Goal: Task Accomplishment & Management: Manage account settings

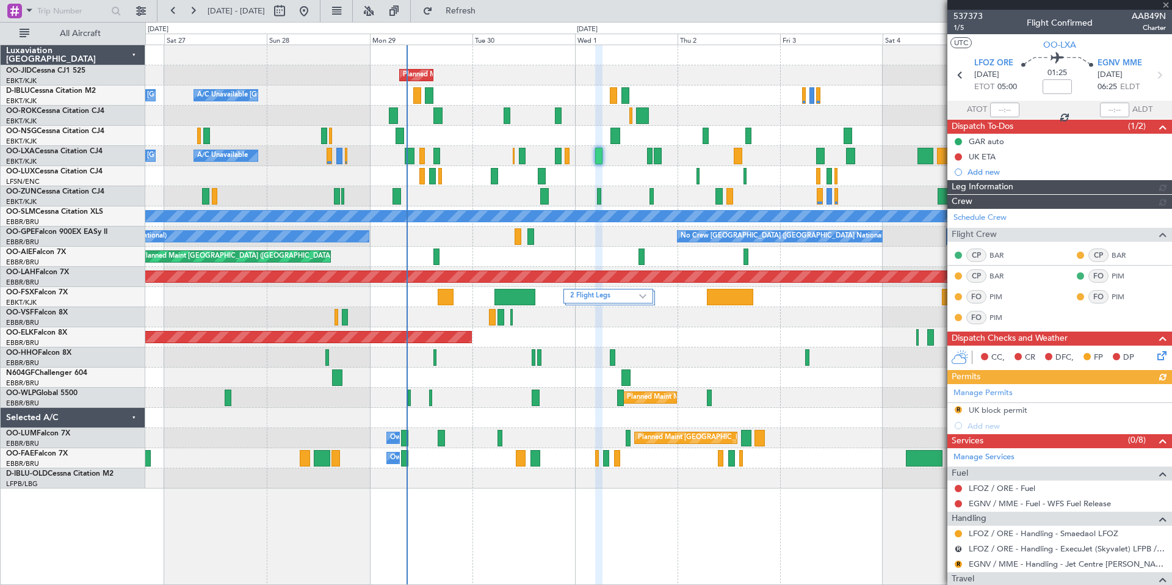
click at [1165, 1] on div at bounding box center [1060, 5] width 225 height 10
click at [1167, 6] on div at bounding box center [1060, 5] width 225 height 10
click at [1168, 5] on div at bounding box center [1060, 5] width 225 height 10
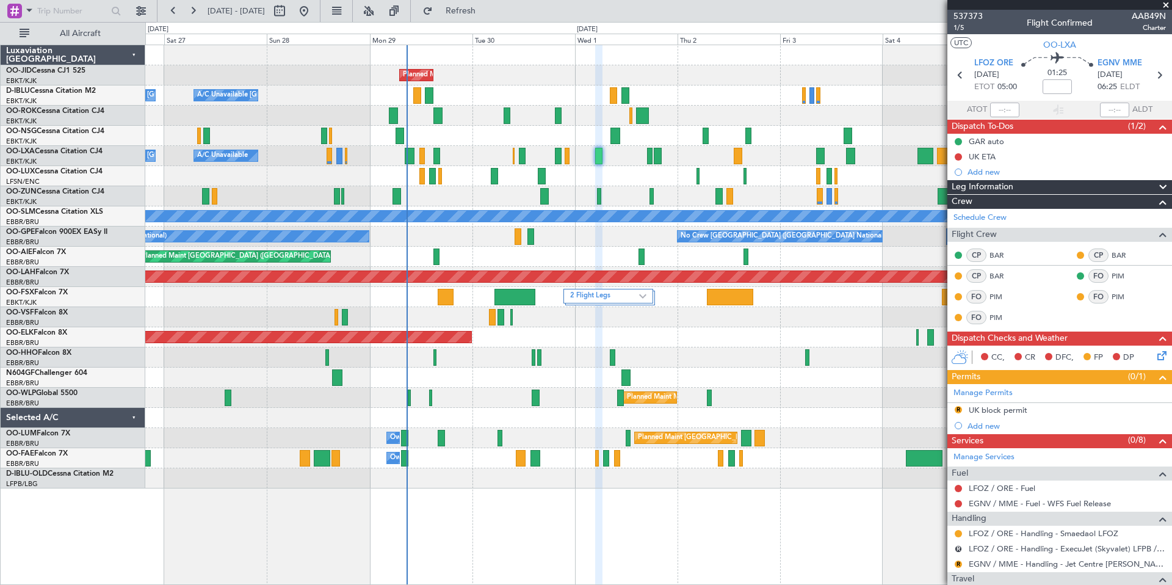
click at [1167, 4] on span at bounding box center [1166, 5] width 12 height 11
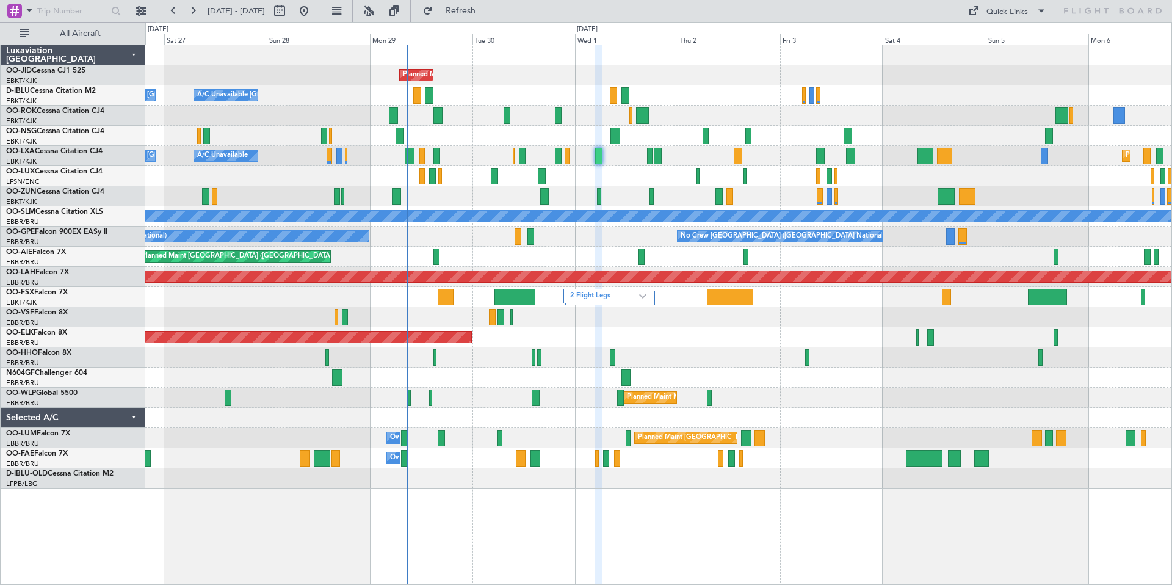
type input "0"
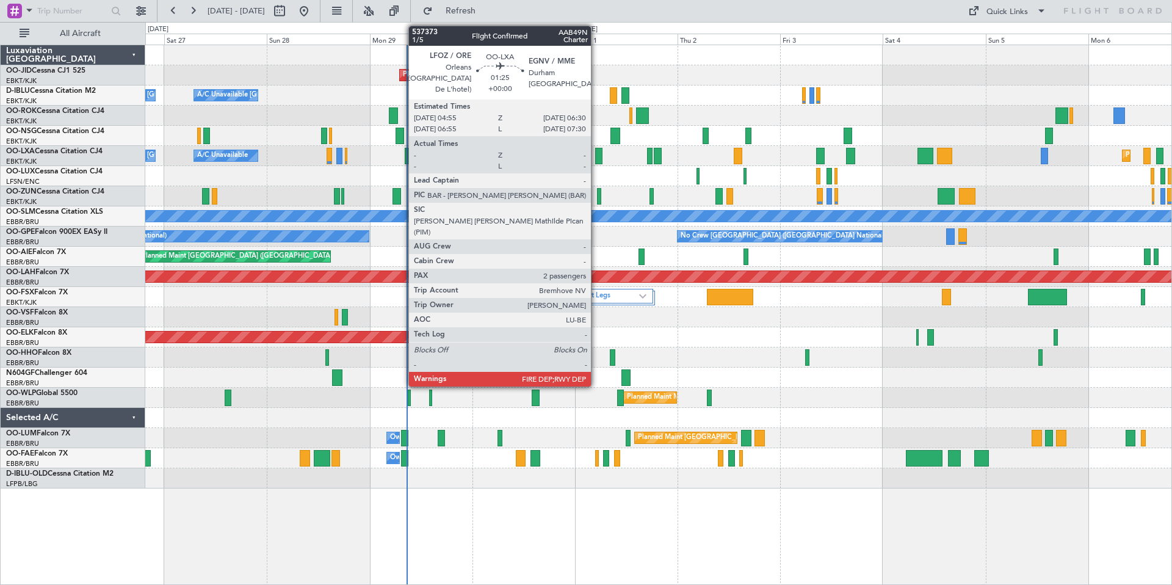
click at [597, 159] on div at bounding box center [598, 156] width 7 height 16
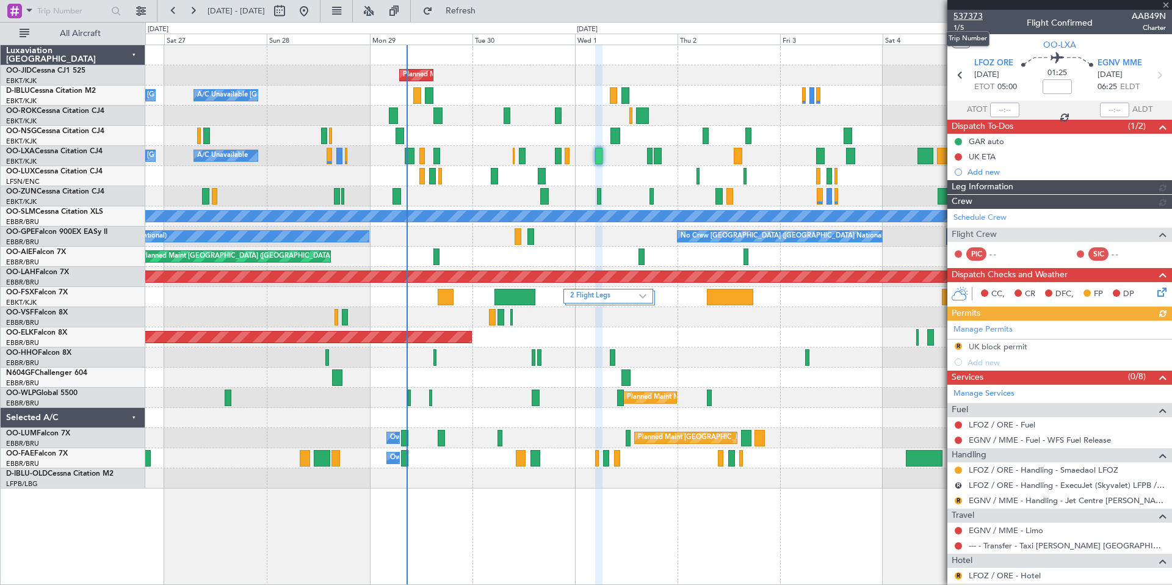
click at [963, 15] on span "537373" at bounding box center [968, 16] width 29 height 13
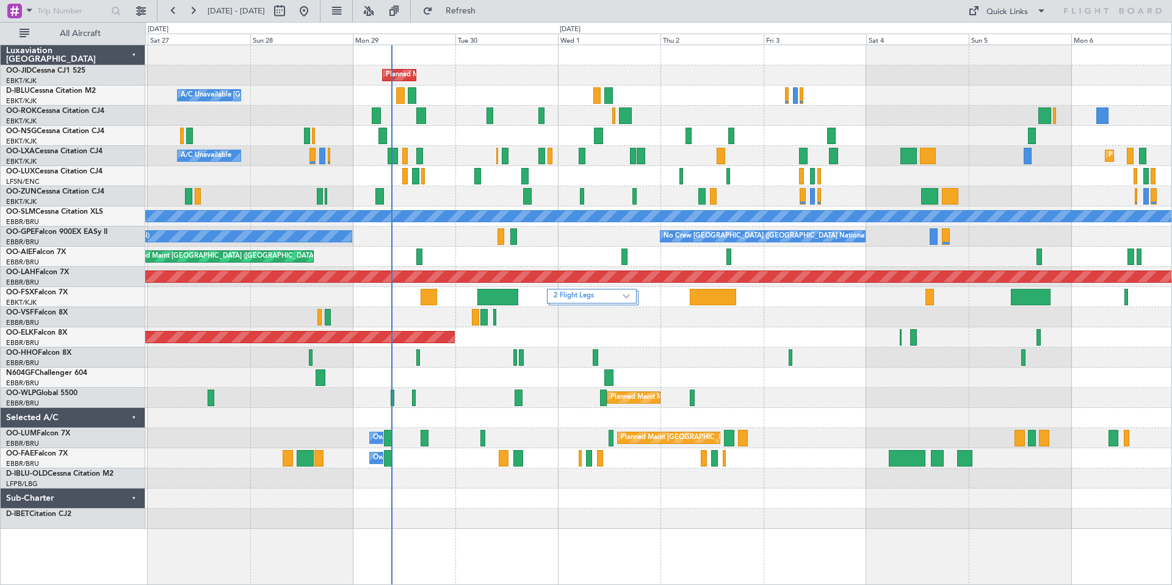
click at [877, 127] on div "Planned Maint [GEOGRAPHIC_DATA] ([GEOGRAPHIC_DATA])" at bounding box center [658, 136] width 1026 height 20
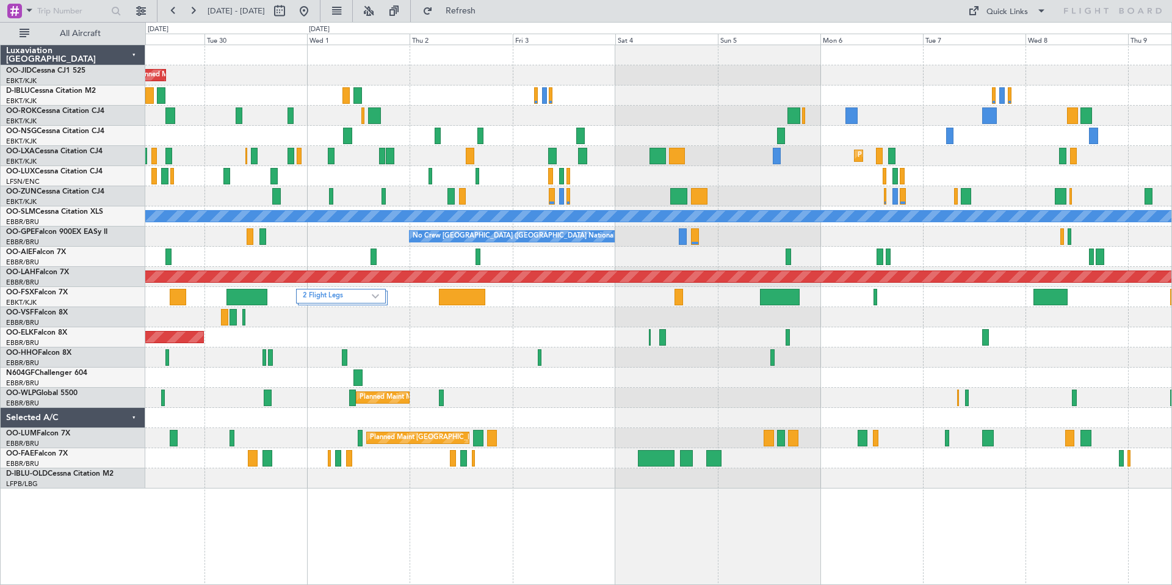
click at [843, 128] on div at bounding box center [658, 136] width 1026 height 20
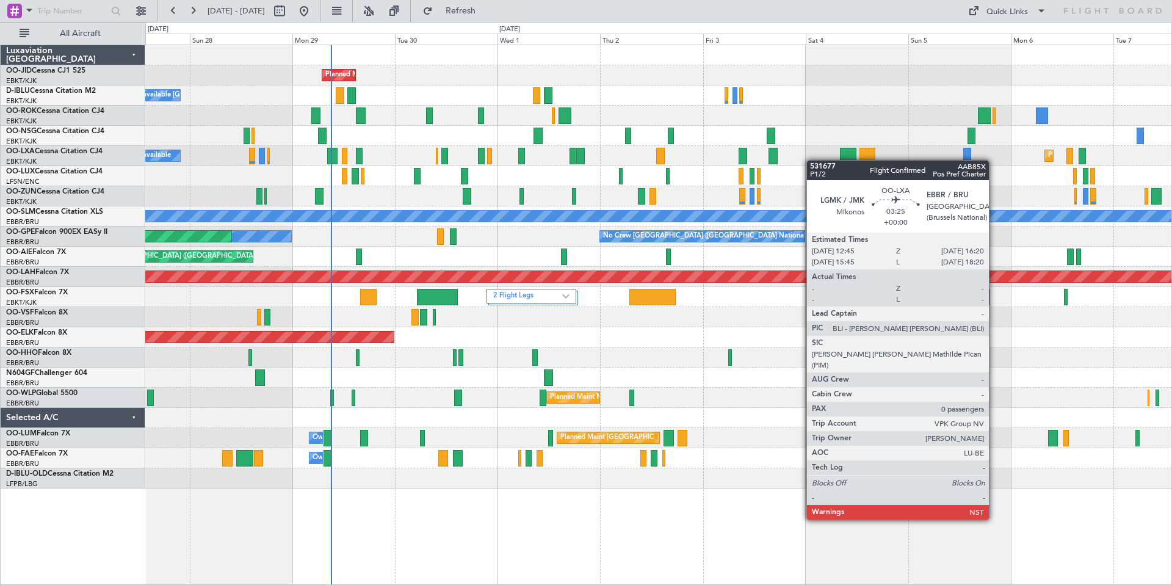
click at [856, 163] on div at bounding box center [848, 156] width 16 height 16
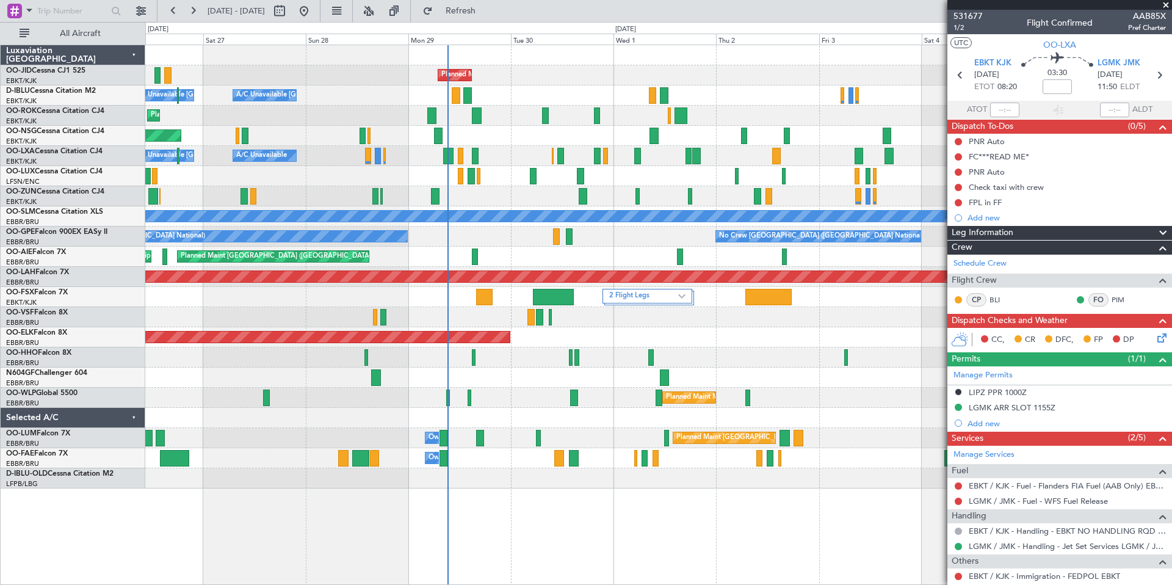
click at [1170, 6] on span at bounding box center [1166, 5] width 12 height 11
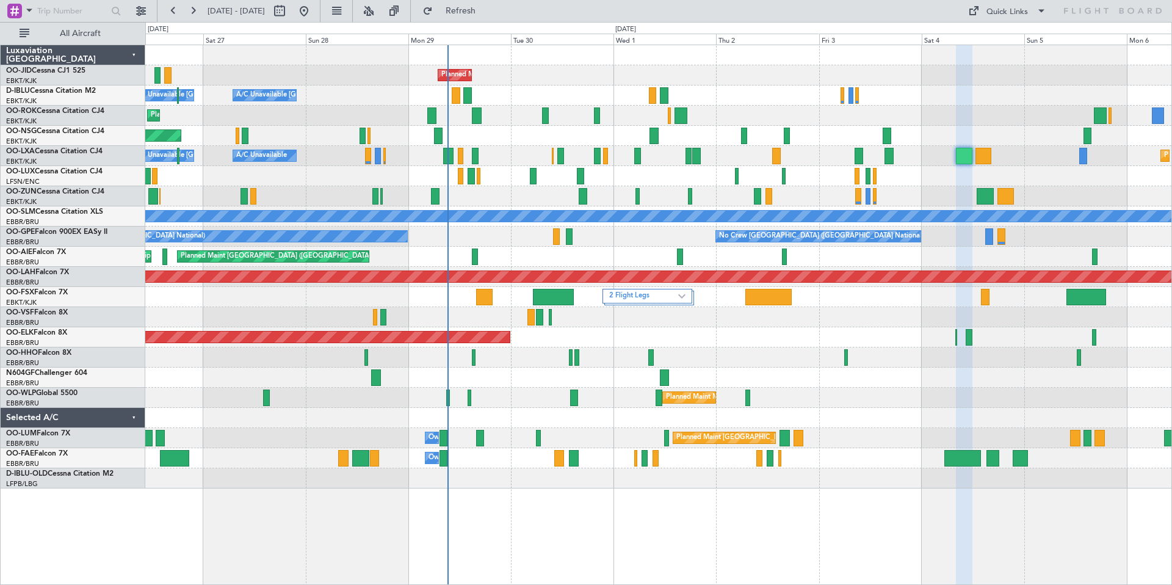
type input "0"
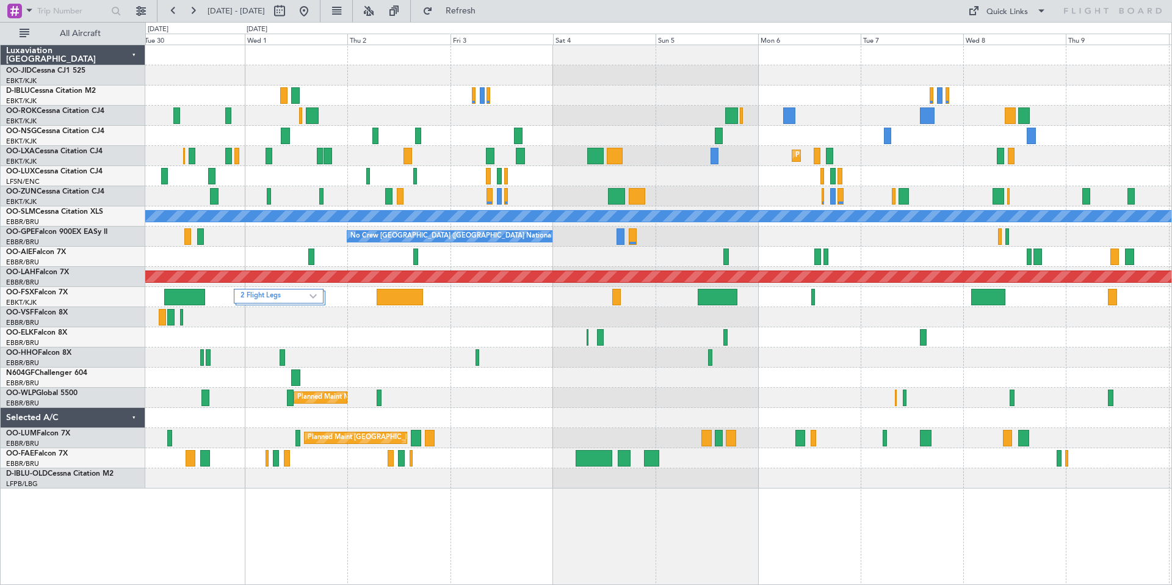
click at [642, 85] on div "A/C Unavailable [GEOGRAPHIC_DATA]-[GEOGRAPHIC_DATA]" at bounding box center [658, 95] width 1026 height 20
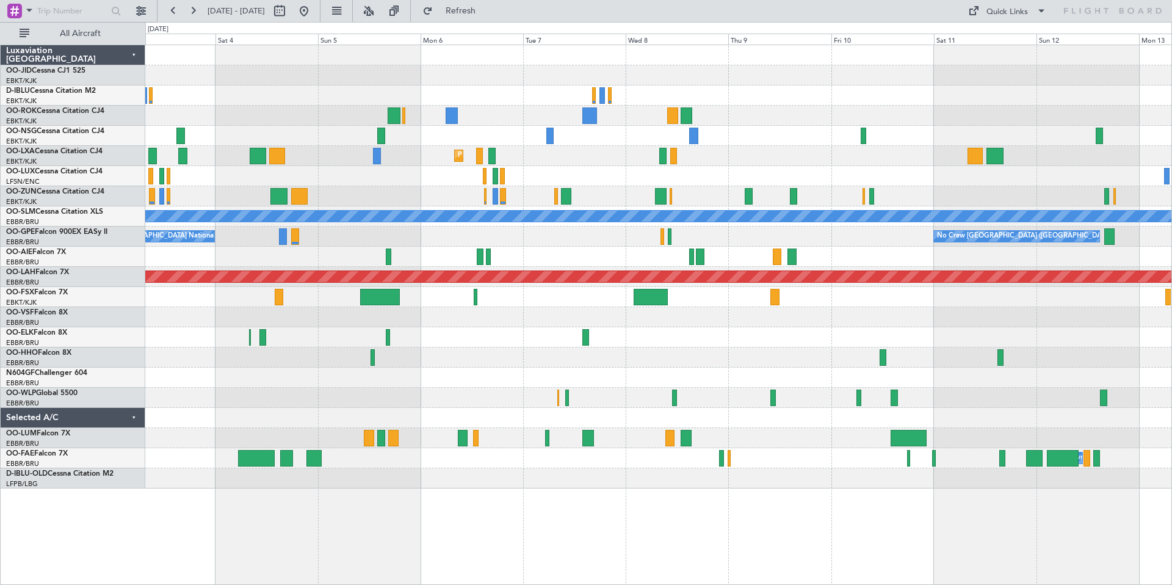
click at [695, 82] on div at bounding box center [658, 75] width 1026 height 20
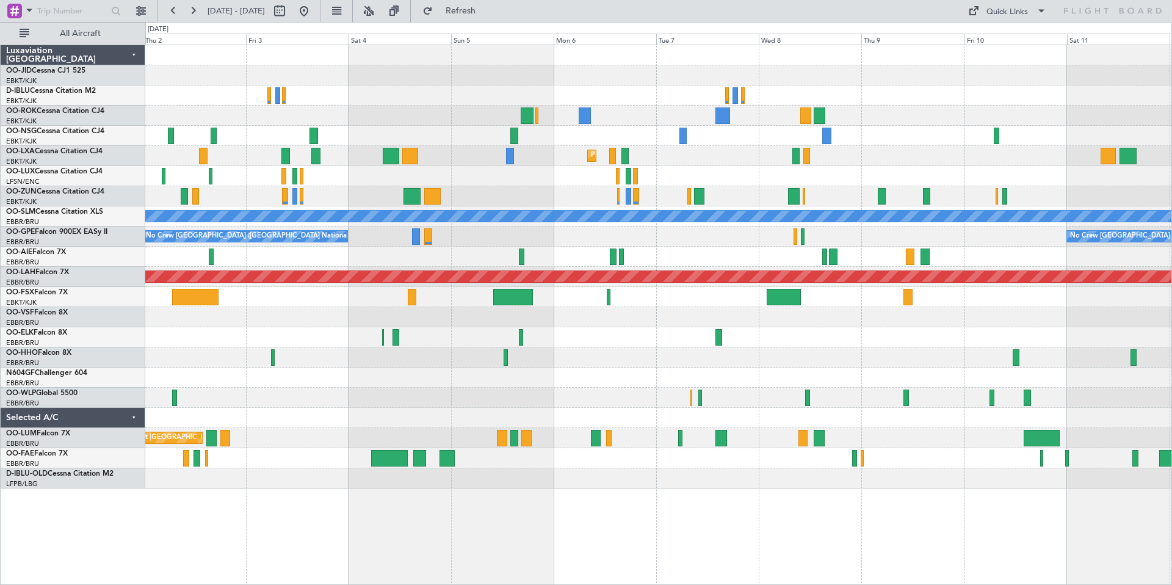
click at [556, 80] on div "Planned Maint Kortrijk-[GEOGRAPHIC_DATA]" at bounding box center [658, 75] width 1026 height 20
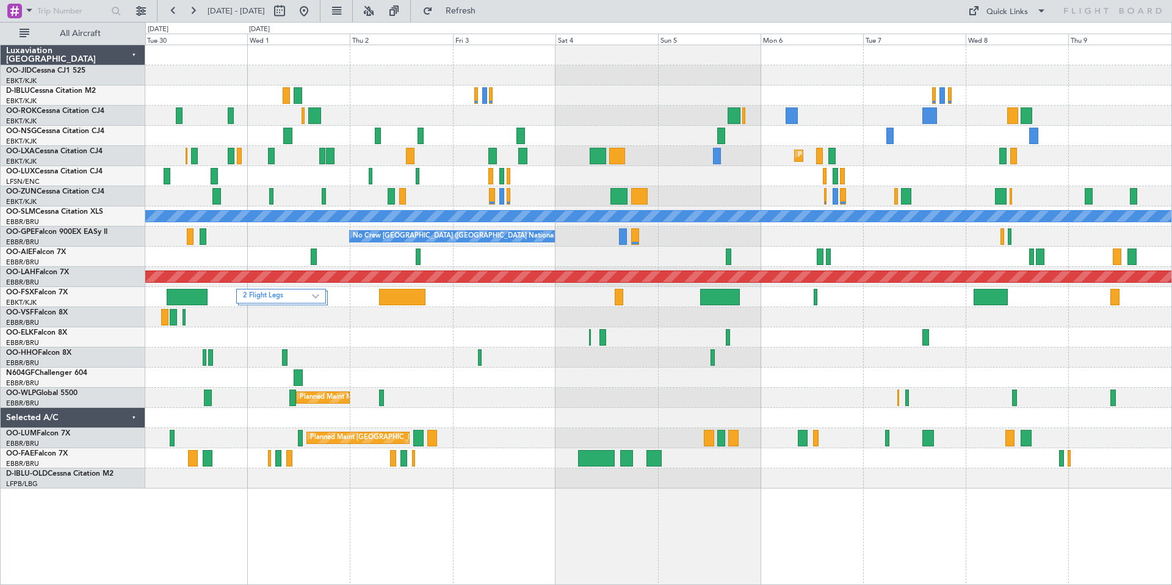
click at [490, 78] on div "Planned Maint Kortrijk-[GEOGRAPHIC_DATA]" at bounding box center [658, 75] width 1026 height 20
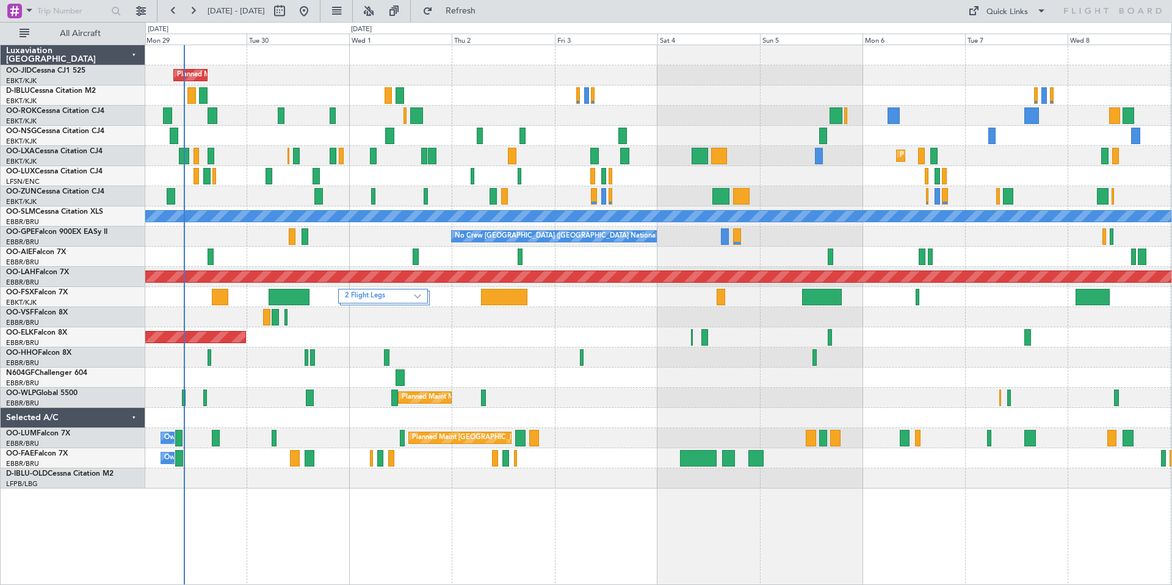
click at [438, 75] on div "Planned Maint Kortrijk-Wevelgem A/C Unavailable Kortrijk-Wevelgem A/C Unavailab…" at bounding box center [658, 266] width 1026 height 443
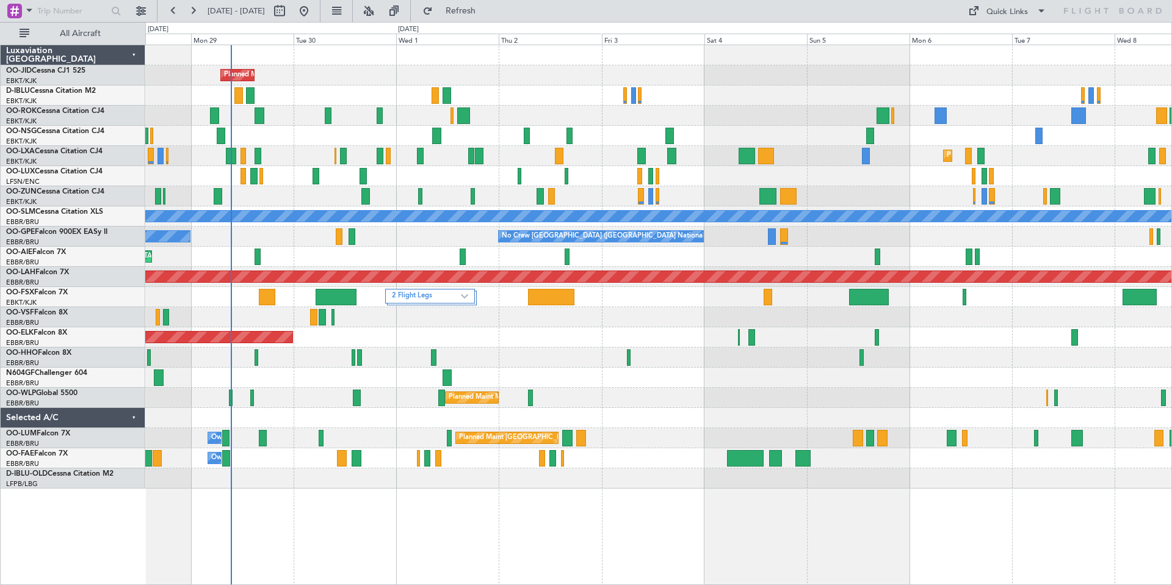
click at [462, 74] on div "Planned Maint Kortrijk-[GEOGRAPHIC_DATA]" at bounding box center [658, 75] width 1026 height 20
click at [241, 85] on div "Planned Maint Kortrijk-Wevelgem A/C Unavailable Brussels (Brussels National) A/…" at bounding box center [658, 266] width 1026 height 443
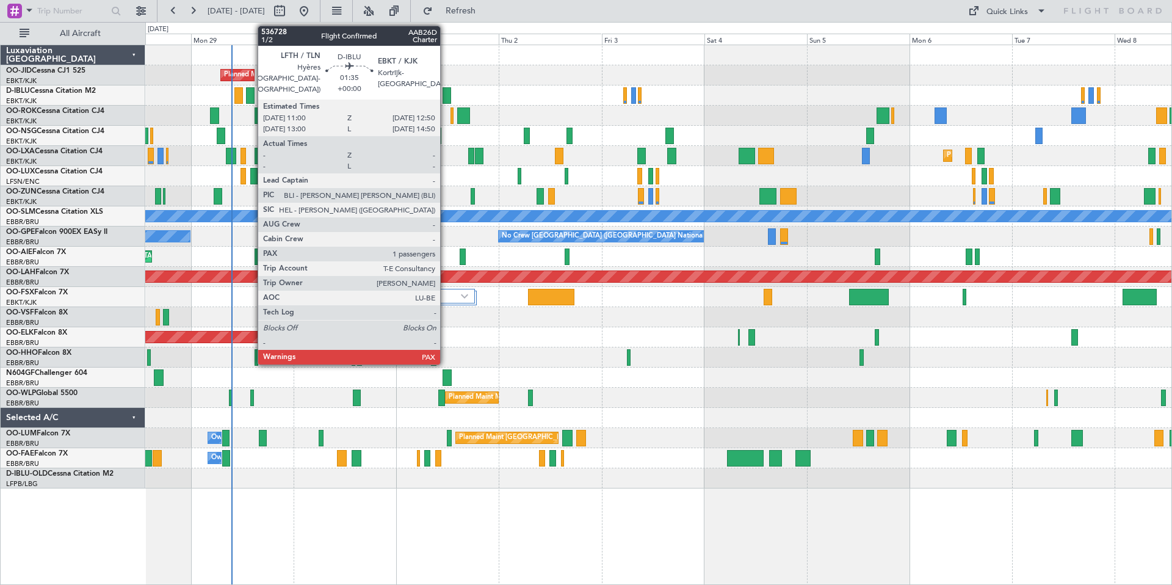
click at [446, 94] on div at bounding box center [447, 95] width 8 height 16
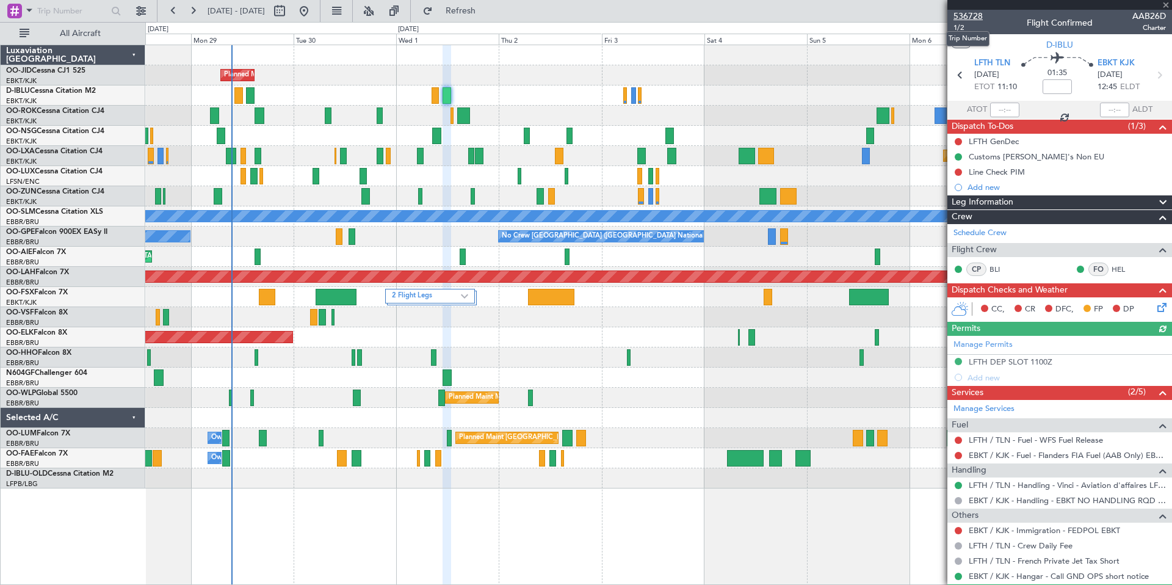
click at [966, 13] on span "536728" at bounding box center [968, 16] width 29 height 13
drag, startPoint x: 1167, startPoint y: 3, endPoint x: 1092, endPoint y: 27, distance: 79.0
click at [1166, 4] on span at bounding box center [1166, 5] width 12 height 11
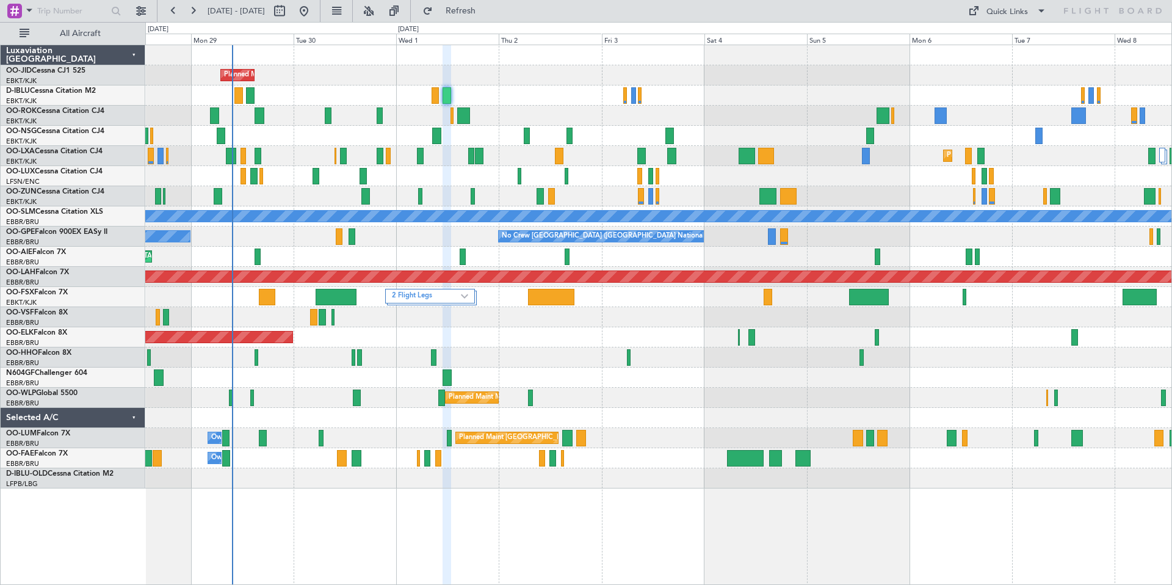
type input "0"
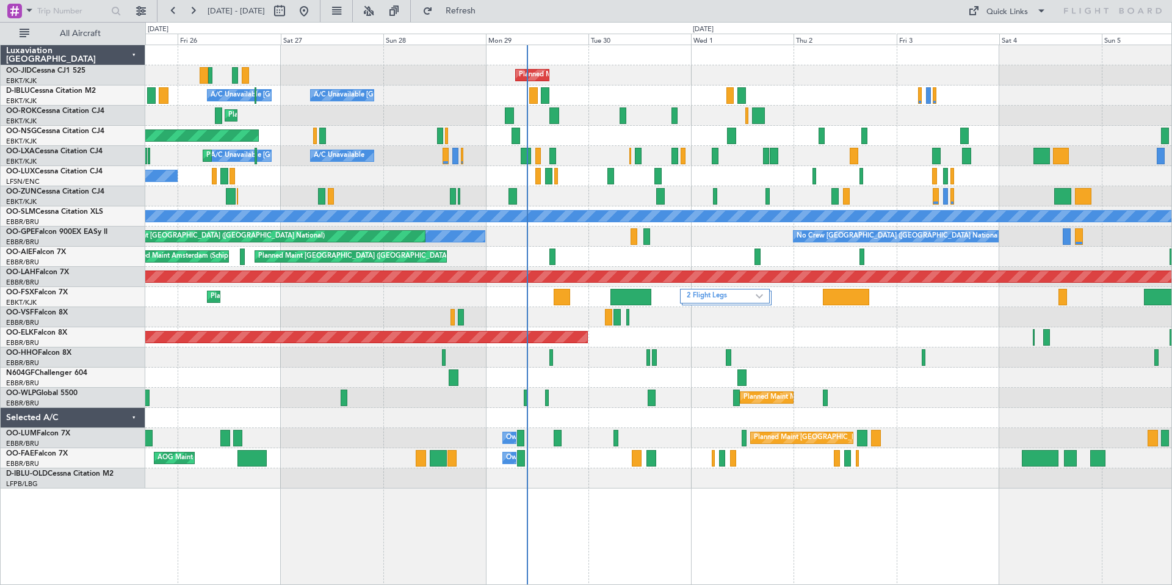
click at [570, 155] on div "A/C Unavailable A/C Unavailable Brussels (Brussels National) Planned Maint Kort…" at bounding box center [658, 156] width 1026 height 20
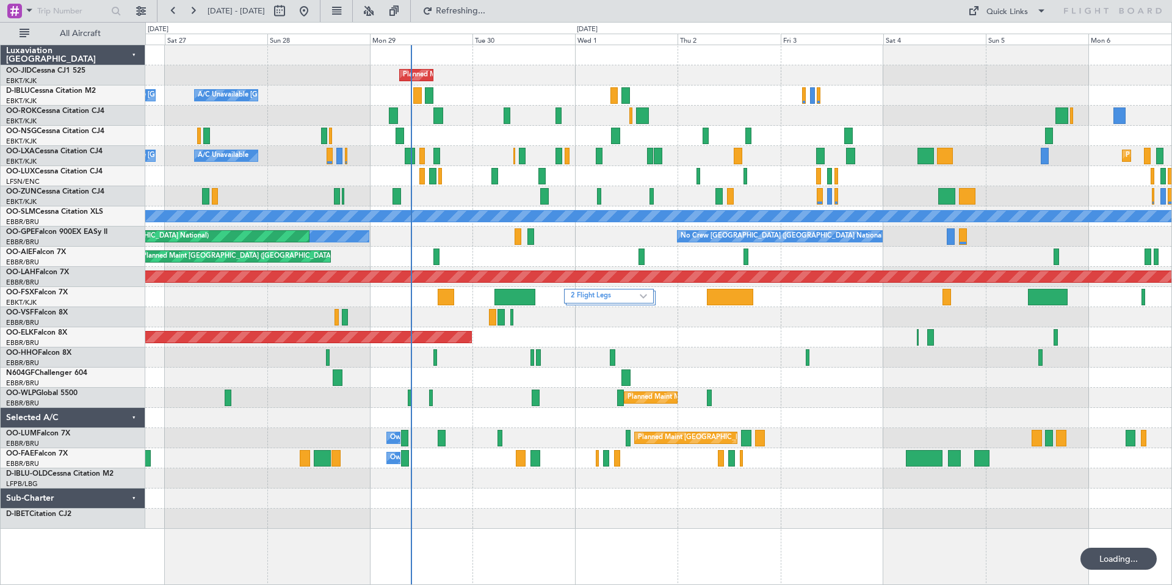
click at [615, 157] on div "A/C Unavailable A/C Unavailable Brussels (Brussels National) Planned Maint Kort…" at bounding box center [658, 156] width 1026 height 20
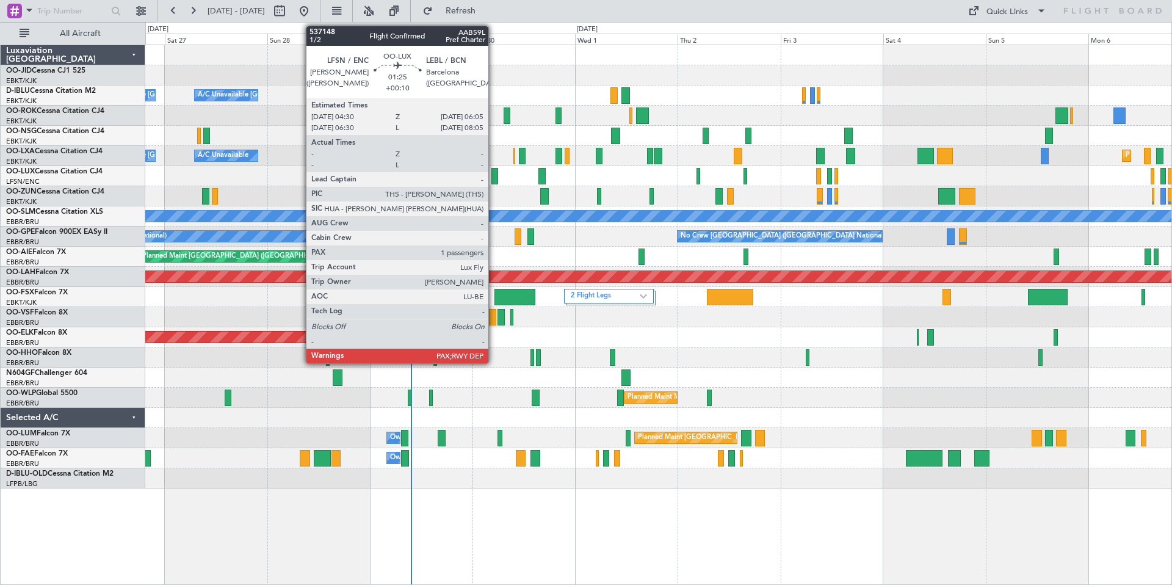
click at [494, 176] on div at bounding box center [494, 176] width 7 height 16
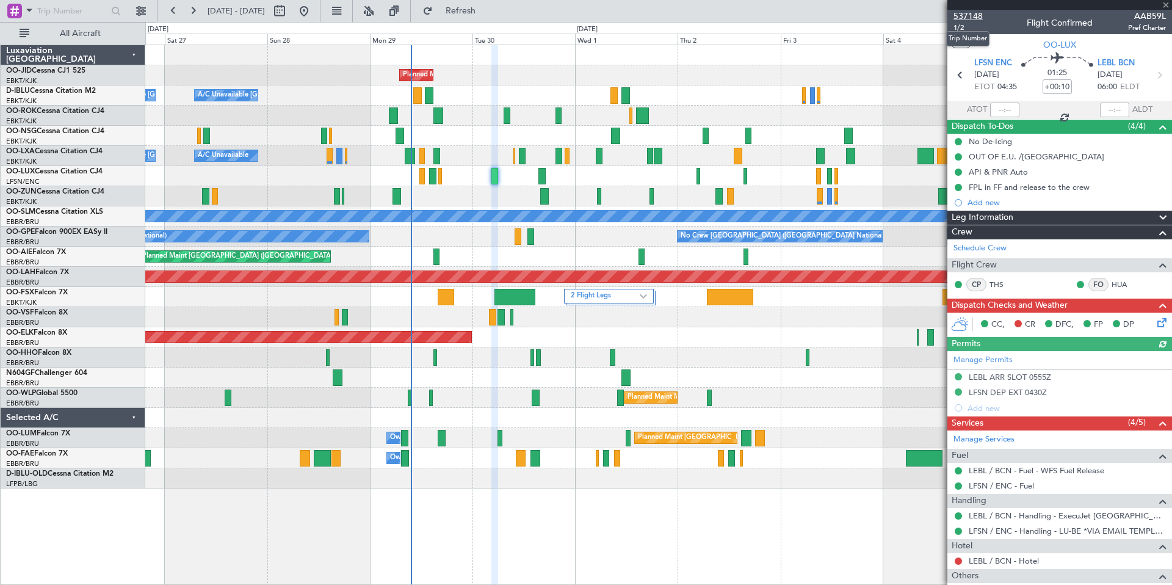
click at [979, 13] on span "537148" at bounding box center [968, 16] width 29 height 13
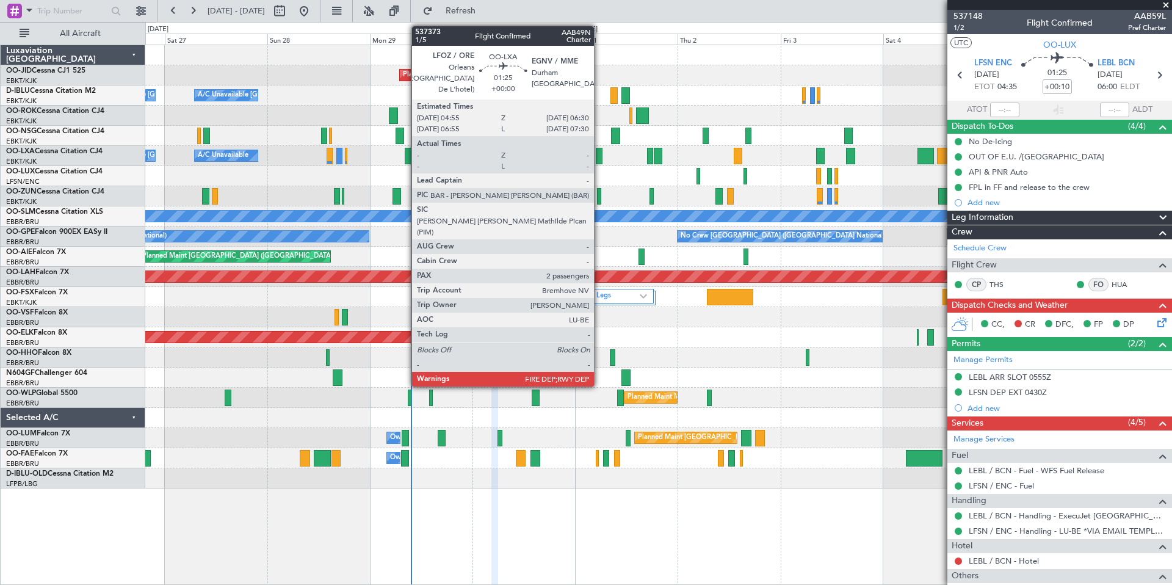
click at [600, 154] on div at bounding box center [599, 156] width 7 height 16
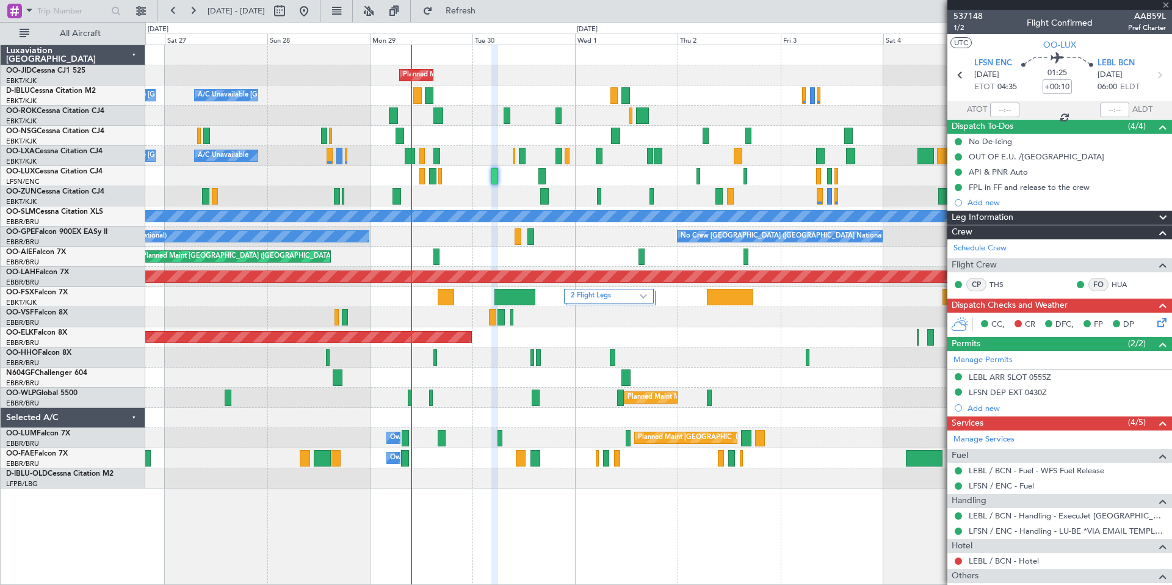
type input "2"
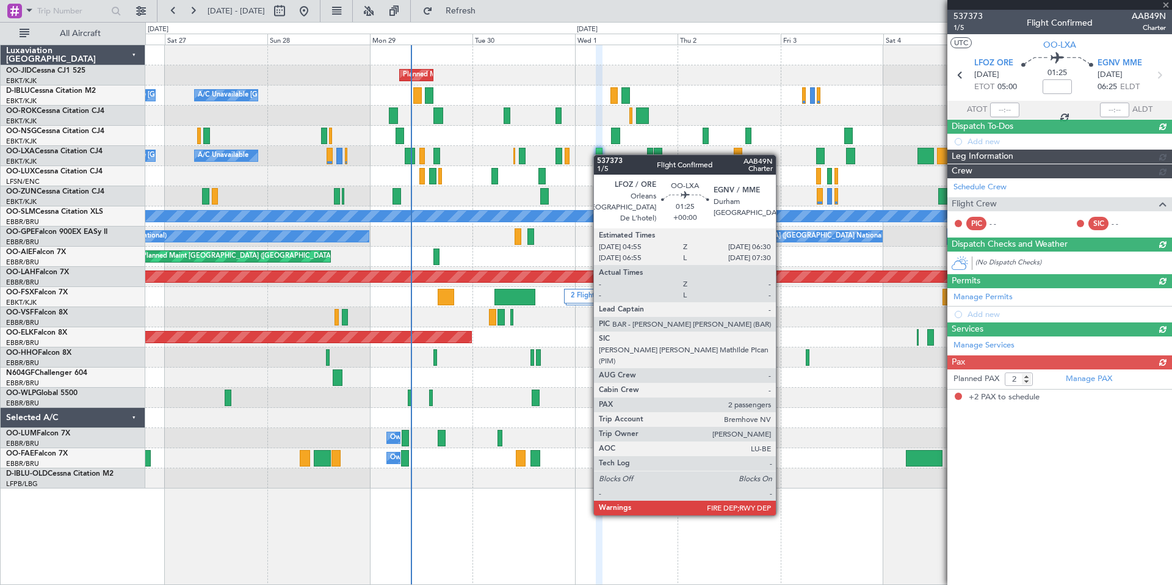
click at [600, 154] on div at bounding box center [599, 156] width 7 height 16
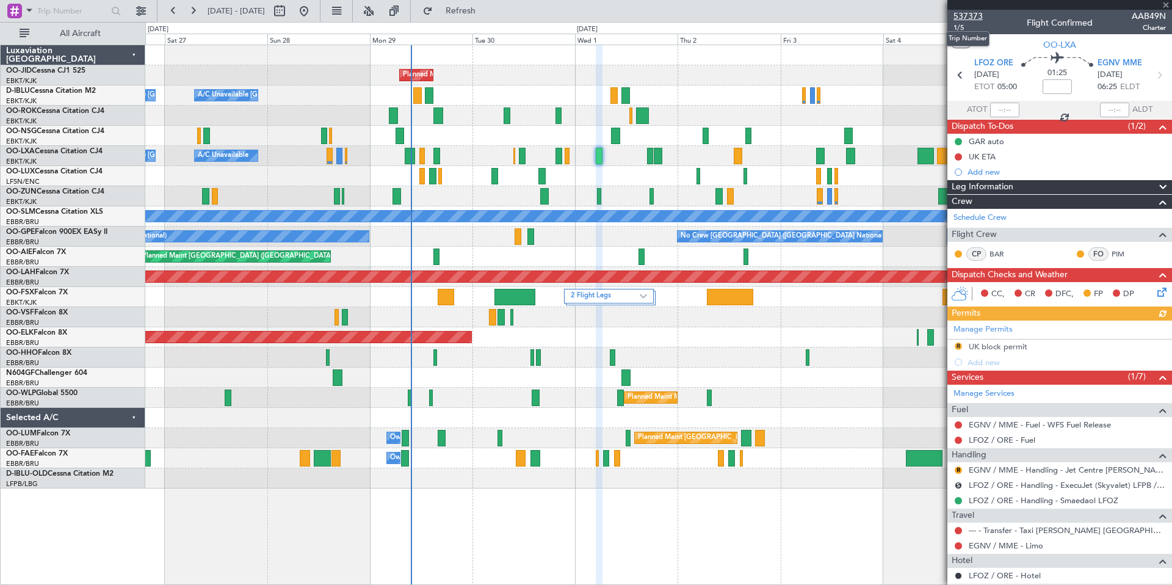
click at [975, 15] on span "537373" at bounding box center [968, 16] width 29 height 13
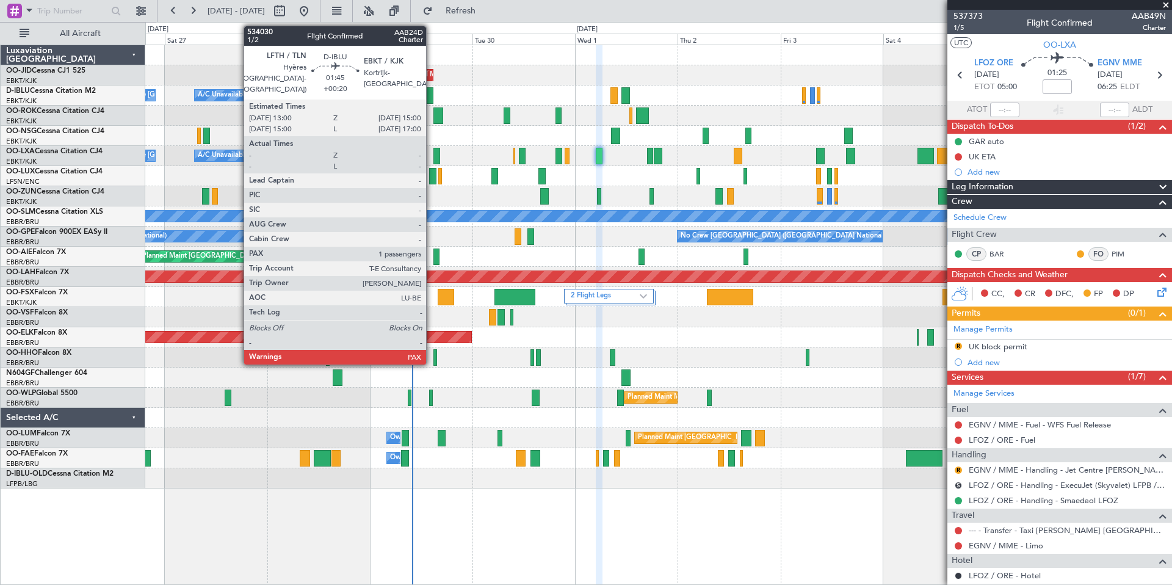
click at [432, 98] on div at bounding box center [429, 95] width 9 height 16
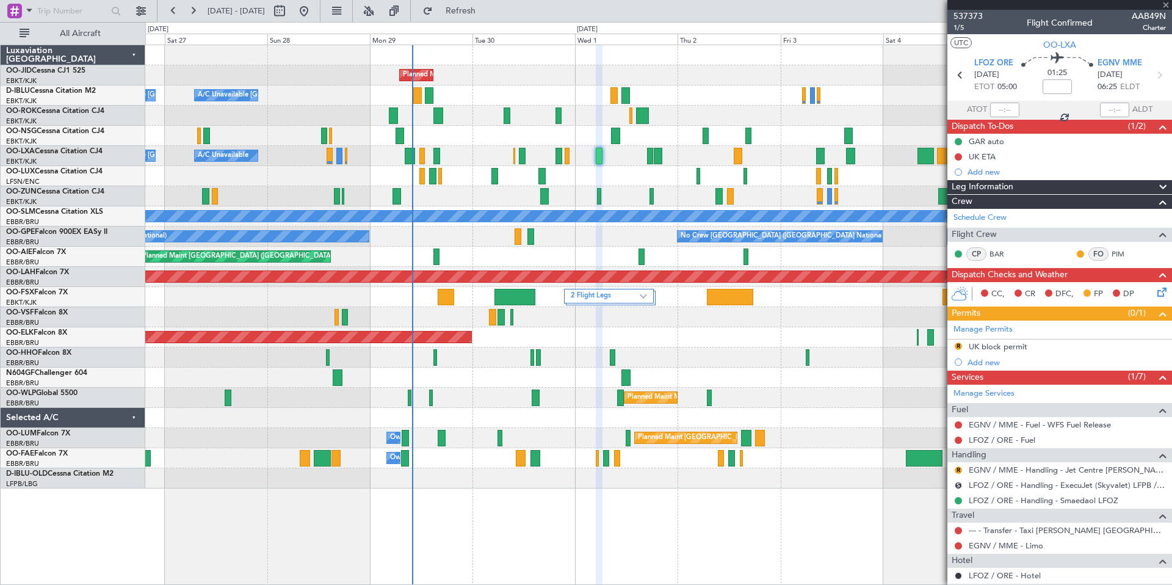
type input "+00:20"
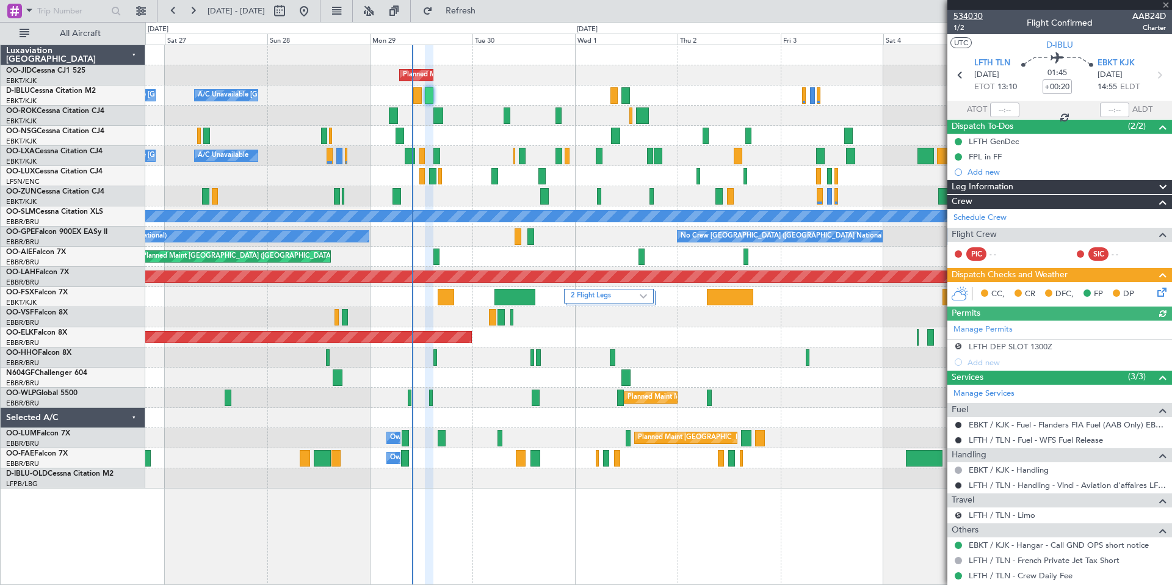
click at [970, 16] on span "534030" at bounding box center [968, 16] width 29 height 13
click at [1164, 5] on span at bounding box center [1166, 5] width 12 height 11
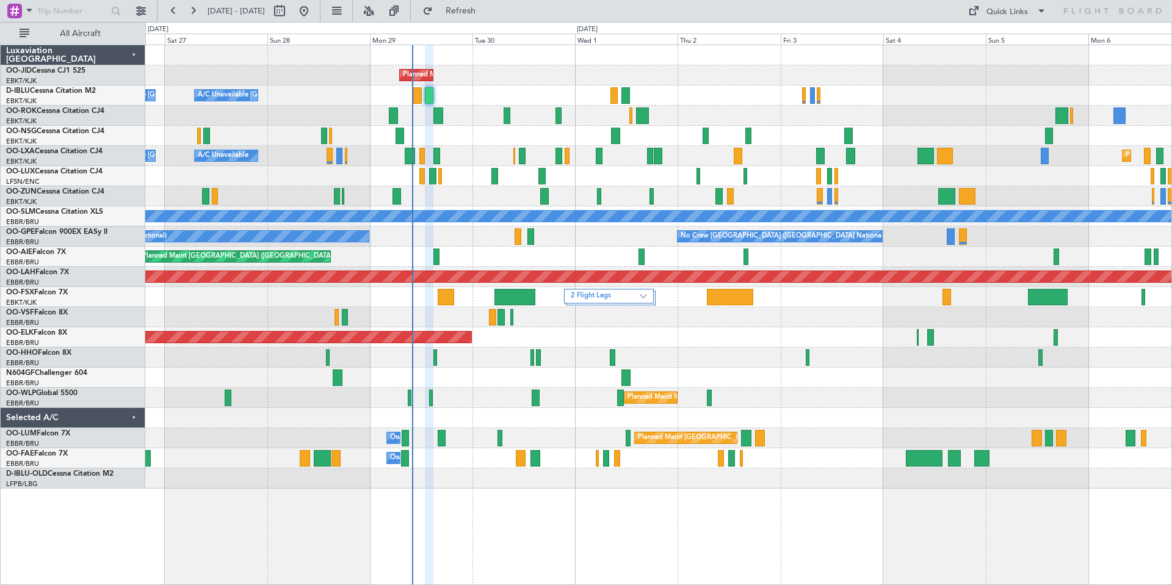
type input "0"
click at [475, 7] on span "Refresh" at bounding box center [460, 11] width 51 height 9
